Goal: Information Seeking & Learning: Learn about a topic

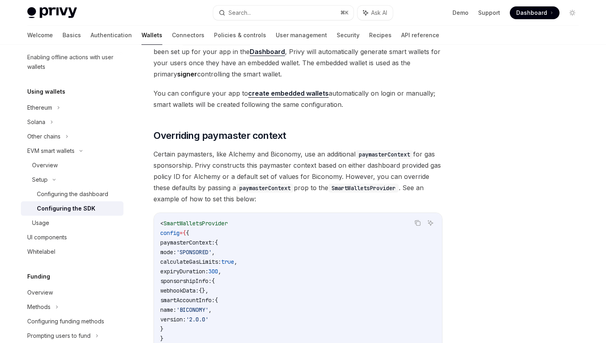
scroll to position [515, 0]
click at [218, 36] on link "Policies & controls" at bounding box center [240, 35] width 52 height 19
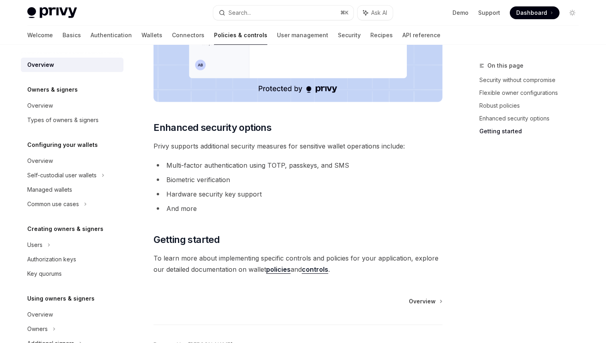
scroll to position [623, 0]
click at [274, 265] on link "policies" at bounding box center [278, 269] width 24 height 8
type textarea "*"
click at [73, 174] on div "Self-custodial user wallets" at bounding box center [61, 176] width 69 height 10
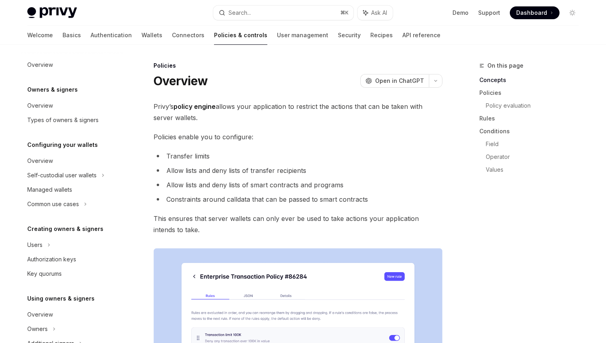
scroll to position [221, 0]
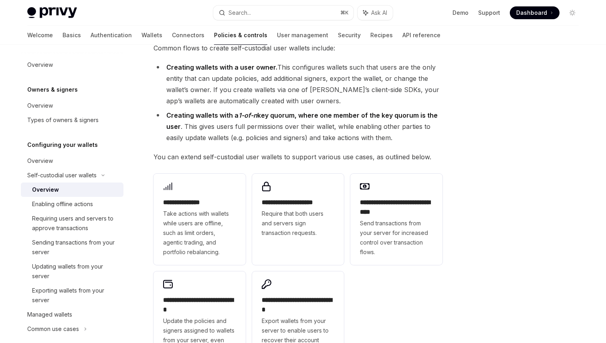
scroll to position [60, 0]
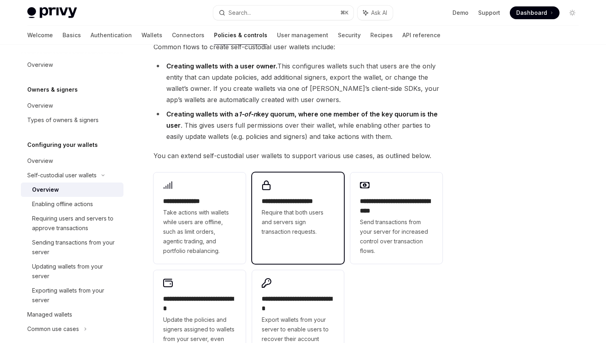
click at [266, 210] on span "Require that both users and servers sign transaction requests." at bounding box center [298, 222] width 73 height 29
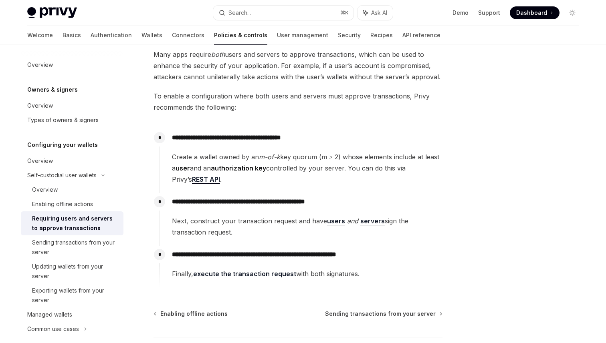
scroll to position [73, 0]
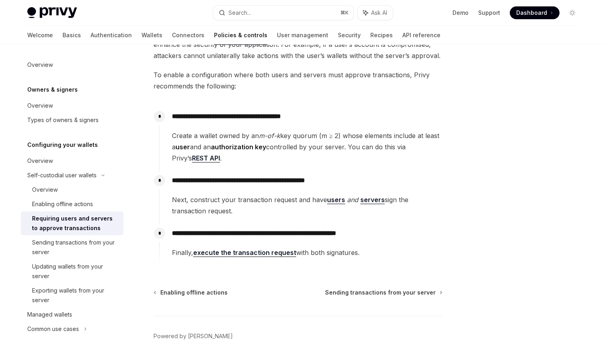
click at [215, 251] on link "execute the transaction request" at bounding box center [244, 253] width 103 height 8
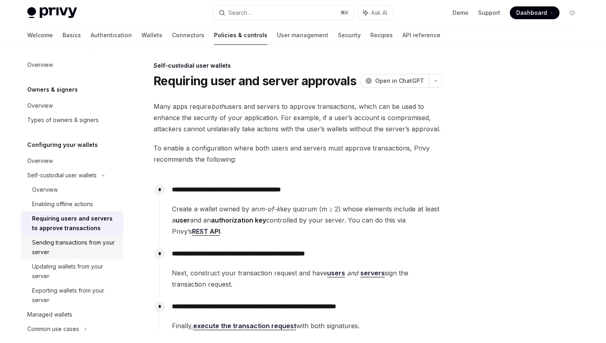
click at [56, 250] on div "Sending transactions from your server" at bounding box center [75, 247] width 87 height 19
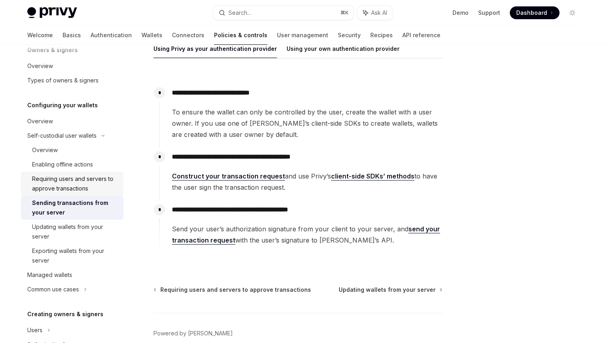
scroll to position [43, 0]
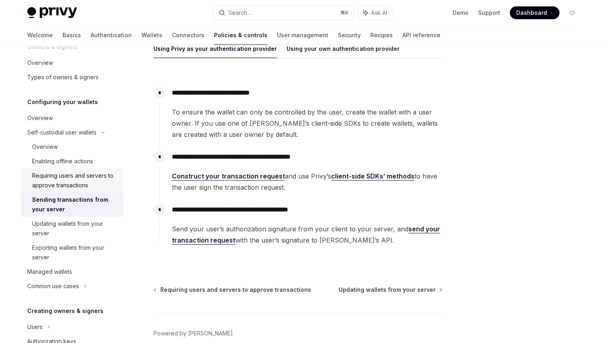
click at [79, 177] on div "Requiring users and servers to approve transactions" at bounding box center [75, 180] width 87 height 19
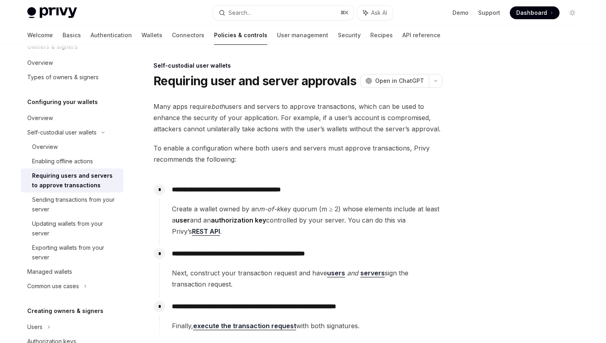
click at [292, 83] on h1 "Requiring user and server approvals" at bounding box center [254, 81] width 203 height 14
click at [523, 74] on div at bounding box center [524, 202] width 122 height 282
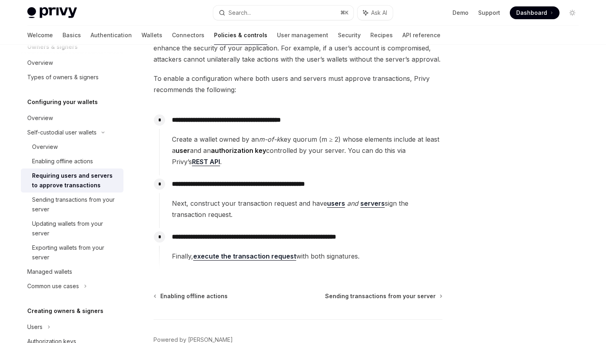
scroll to position [99, 0]
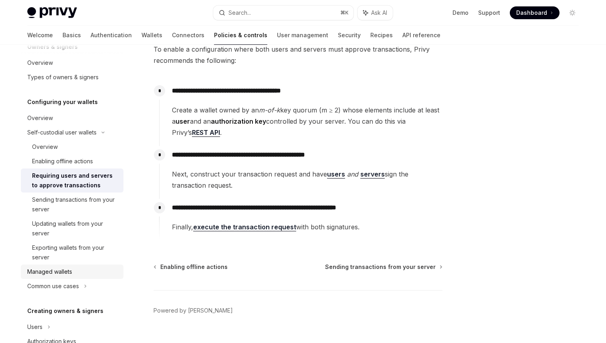
click at [62, 273] on div "Managed wallets" at bounding box center [49, 272] width 45 height 10
type textarea "*"
